Goal: Find specific page/section: Find specific page/section

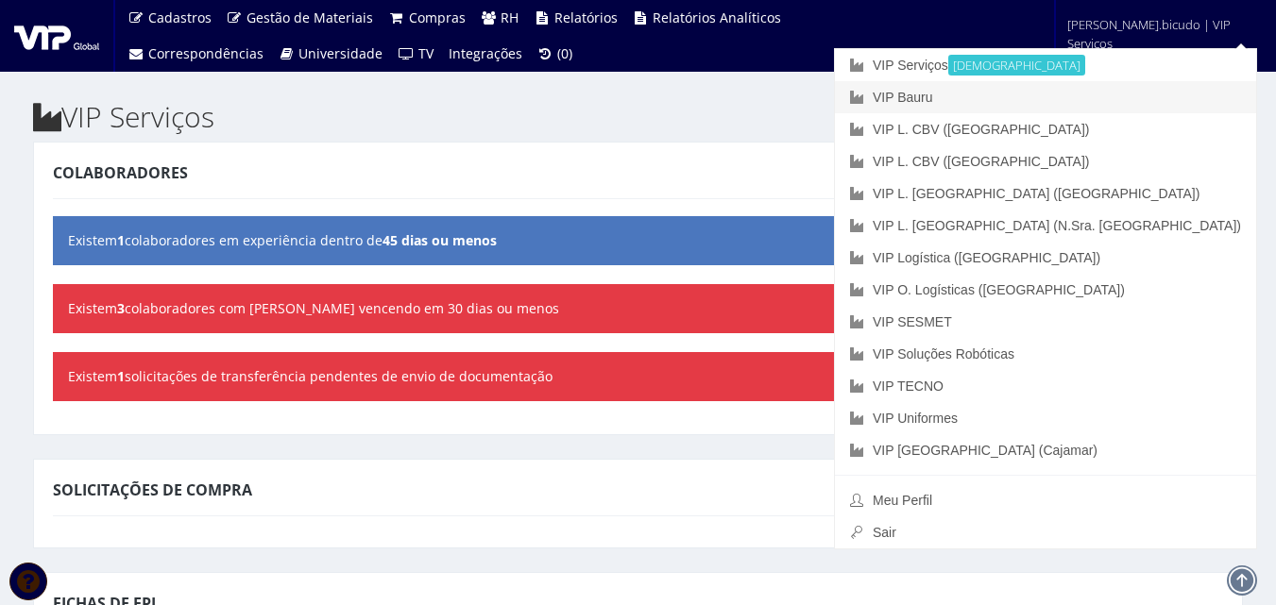
click at [1077, 94] on link "VIP Bauru" at bounding box center [1045, 97] width 421 height 32
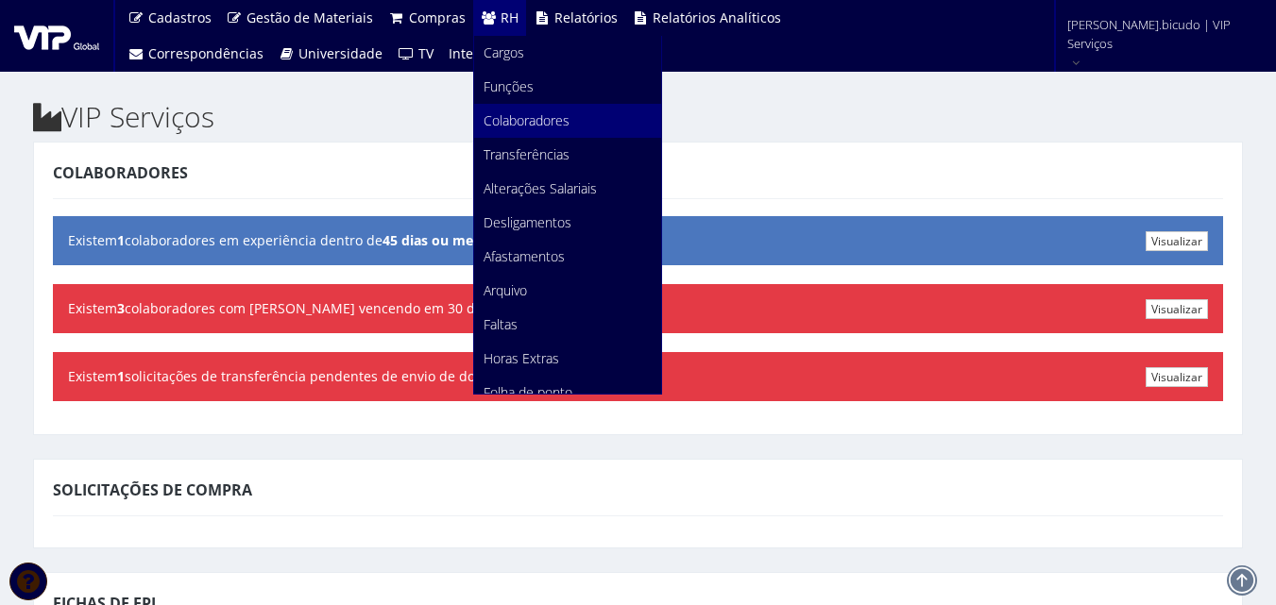
click at [520, 110] on link "Colaboradores" at bounding box center [567, 121] width 187 height 34
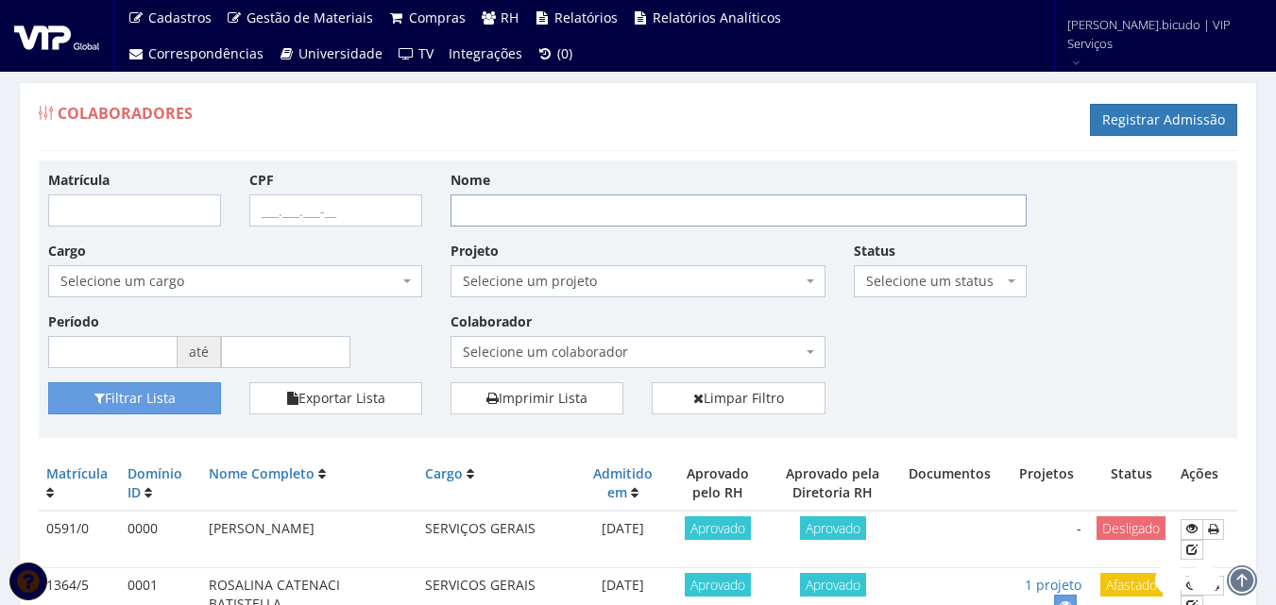
click at [488, 218] on input "Nome" at bounding box center [738, 211] width 576 height 32
type input "tanio"
click at [111, 403] on button "Filtrar Lista" at bounding box center [134, 398] width 173 height 32
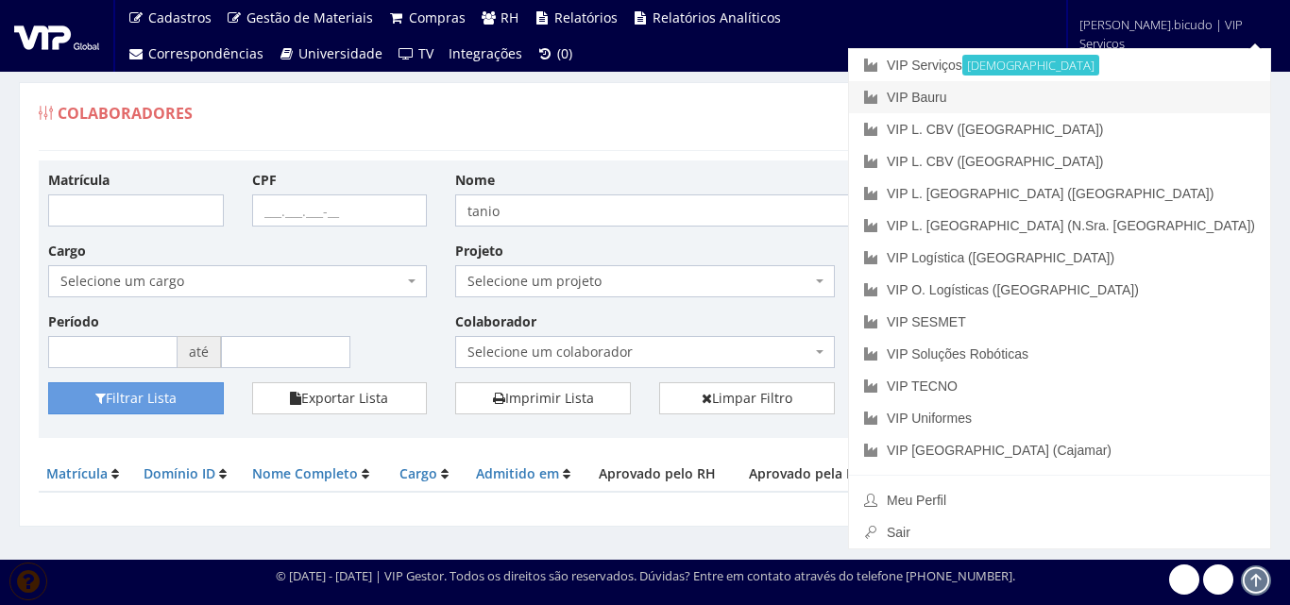
click at [1135, 93] on link "VIP Bauru" at bounding box center [1059, 97] width 421 height 32
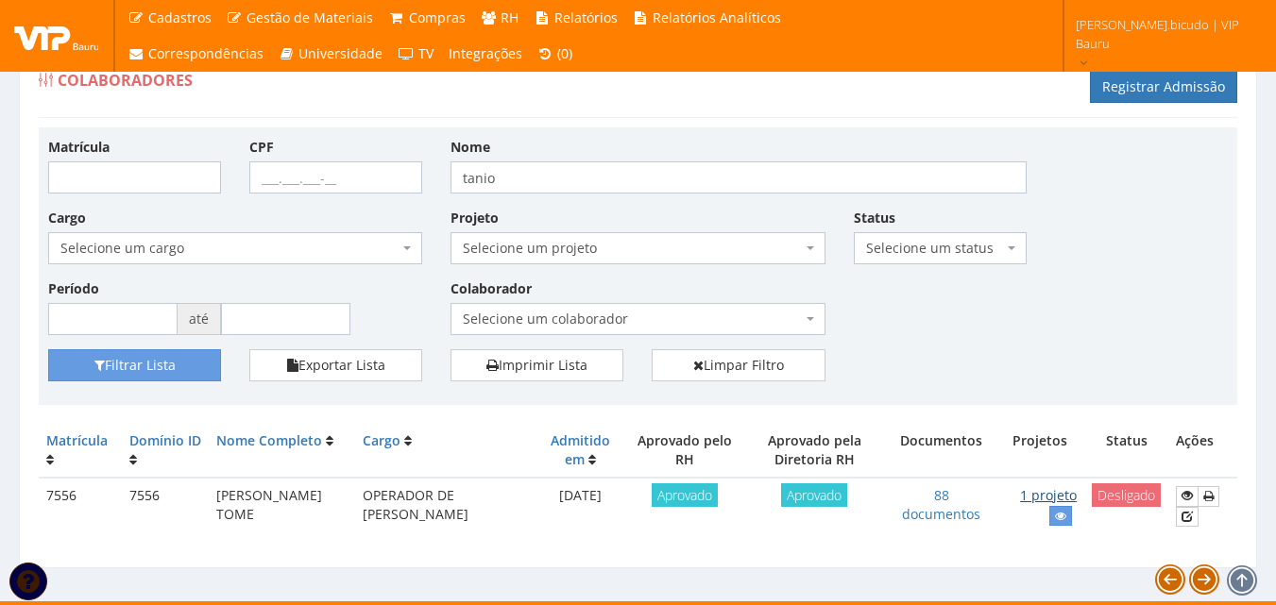
scroll to position [60, 0]
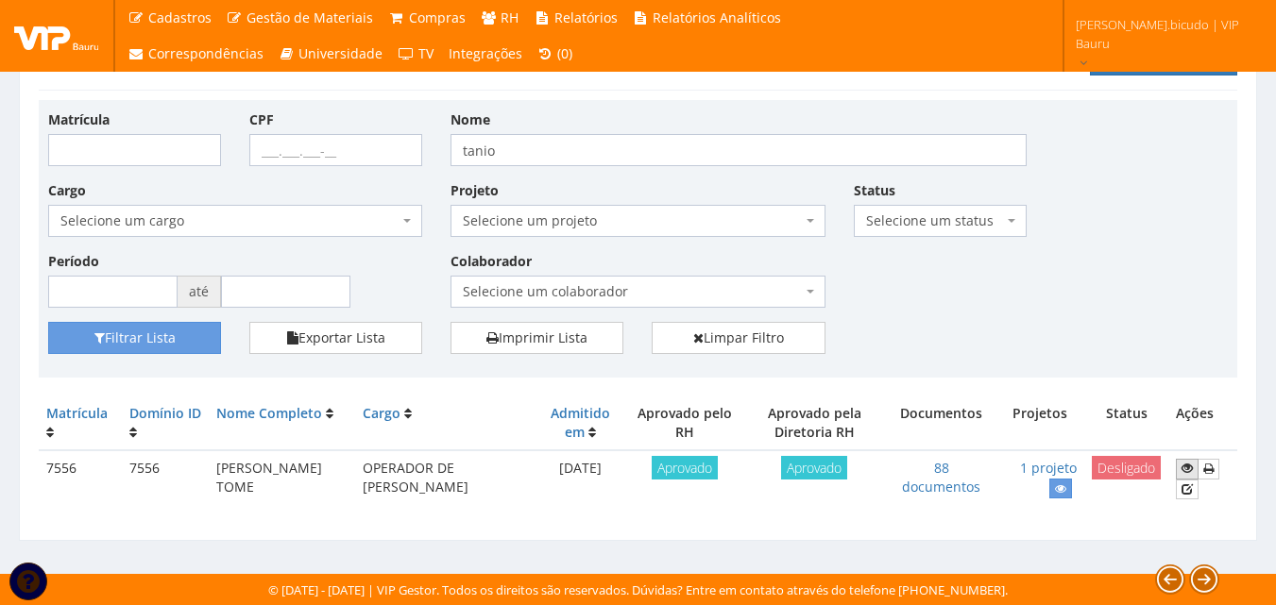
click at [1183, 467] on icon at bounding box center [1186, 468] width 11 height 13
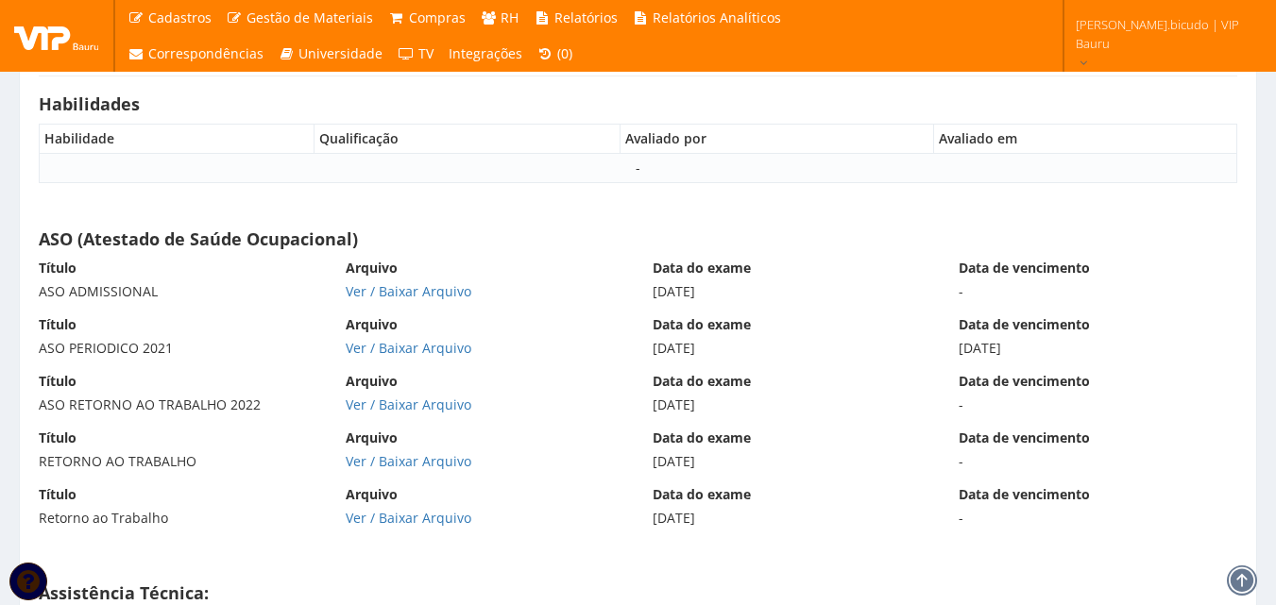
scroll to position [12414, 0]
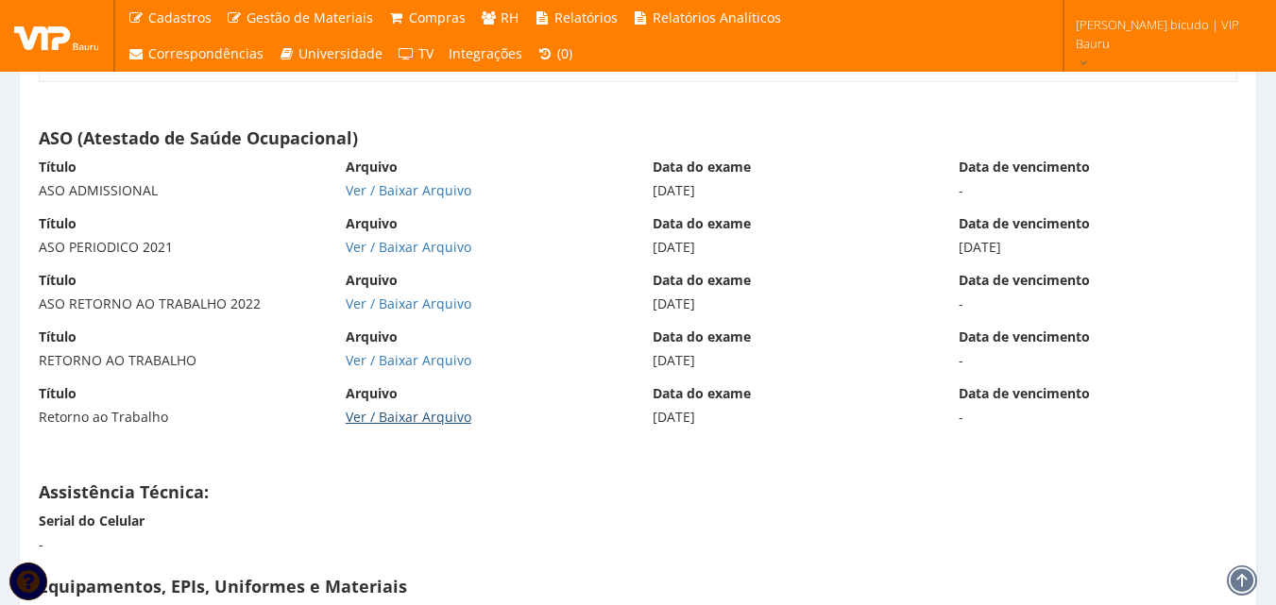
click at [456, 426] on link "Ver / Baixar Arquivo" at bounding box center [409, 417] width 126 height 18
